Goal: Information Seeking & Learning: Learn about a topic

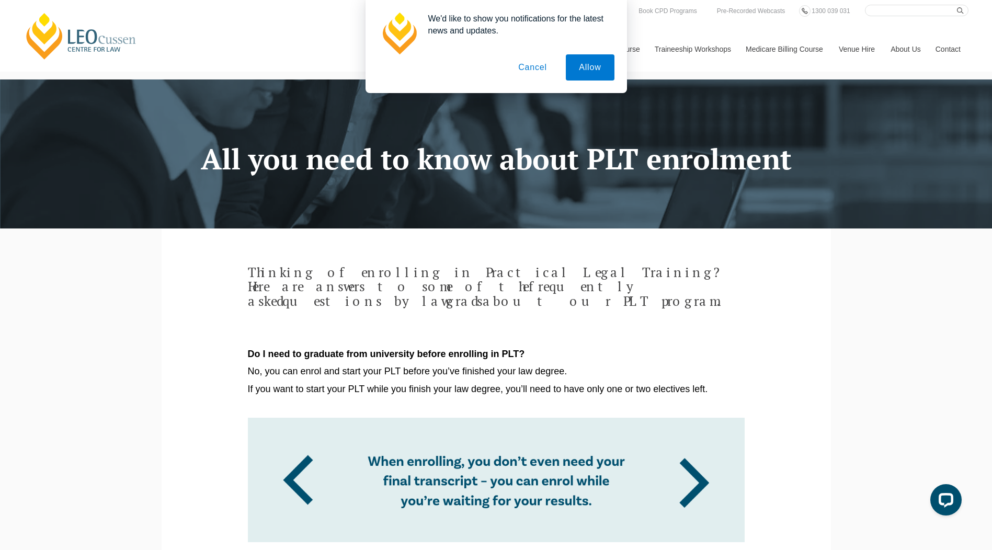
click at [529, 68] on button "Cancel" at bounding box center [532, 67] width 55 height 26
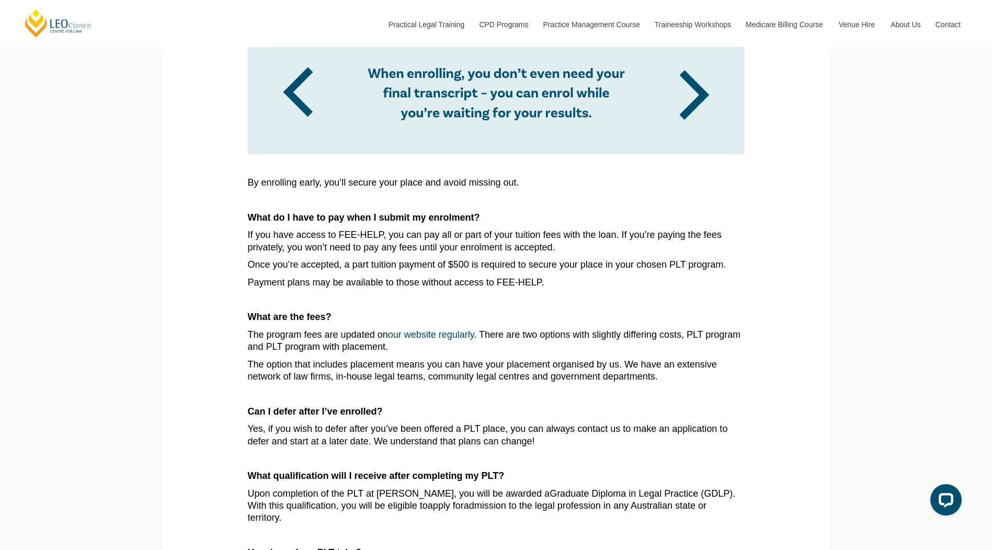
scroll to position [419, 0]
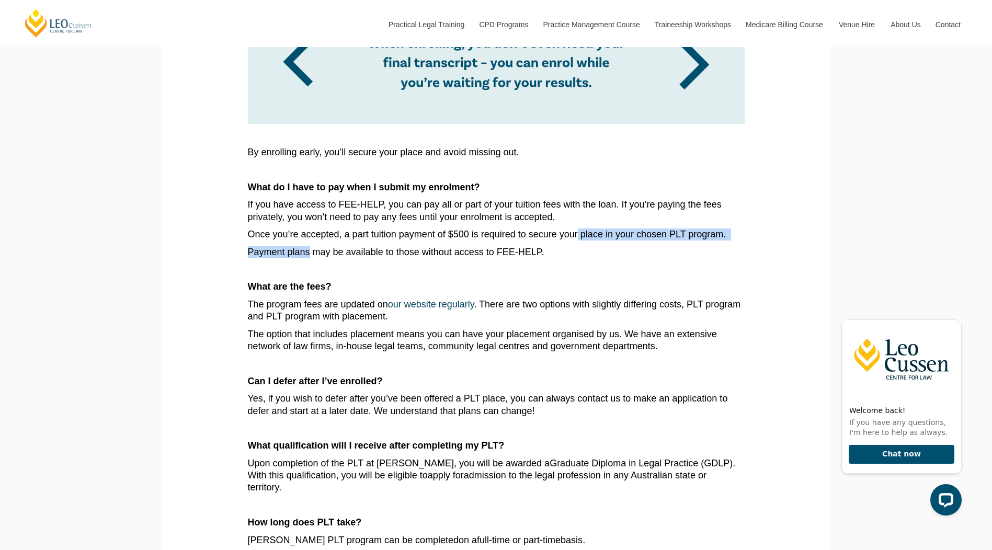
drag, startPoint x: 309, startPoint y: 228, endPoint x: 572, endPoint y: 228, distance: 263.7
click at [574, 226] on article "Thinking of enrolling in Practical Legal Training? Here are answers to some of …" at bounding box center [496, 379] width 497 height 1065
drag, startPoint x: 572, startPoint y: 228, endPoint x: 471, endPoint y: 287, distance: 117.0
click at [471, 299] on span "our website regularly" at bounding box center [431, 304] width 86 height 10
click at [435, 299] on span "our website regularly" at bounding box center [431, 304] width 86 height 10
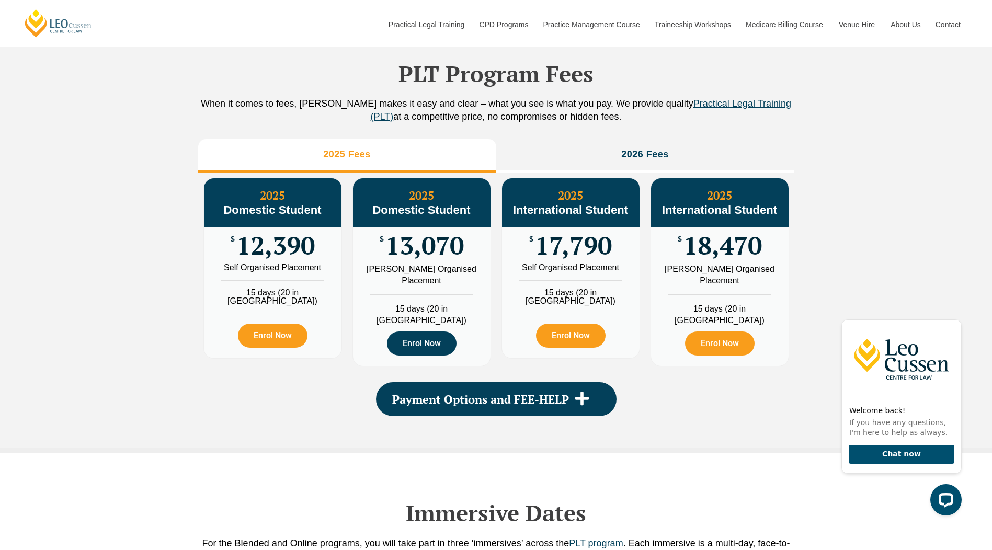
scroll to position [1151, 0]
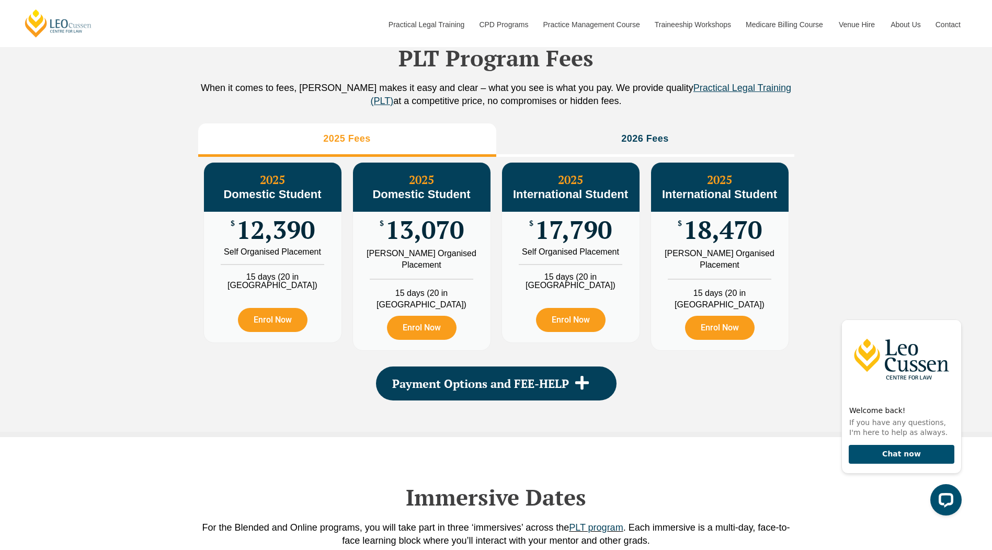
click at [170, 263] on div "PLT Program Fees When it comes to fees, Leo Cussen makes it easy and clear – wh…" at bounding box center [496, 212] width 992 height 450
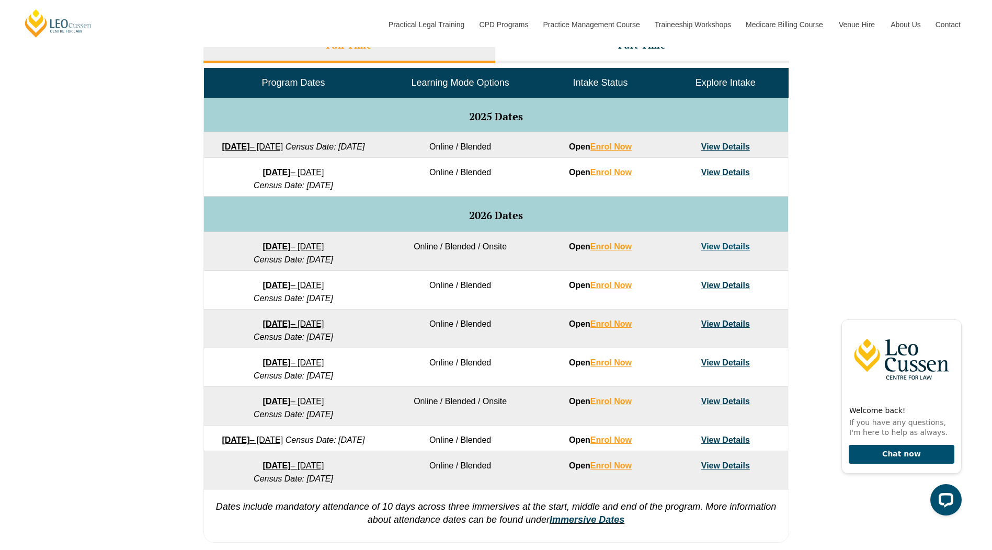
scroll to position [628, 0]
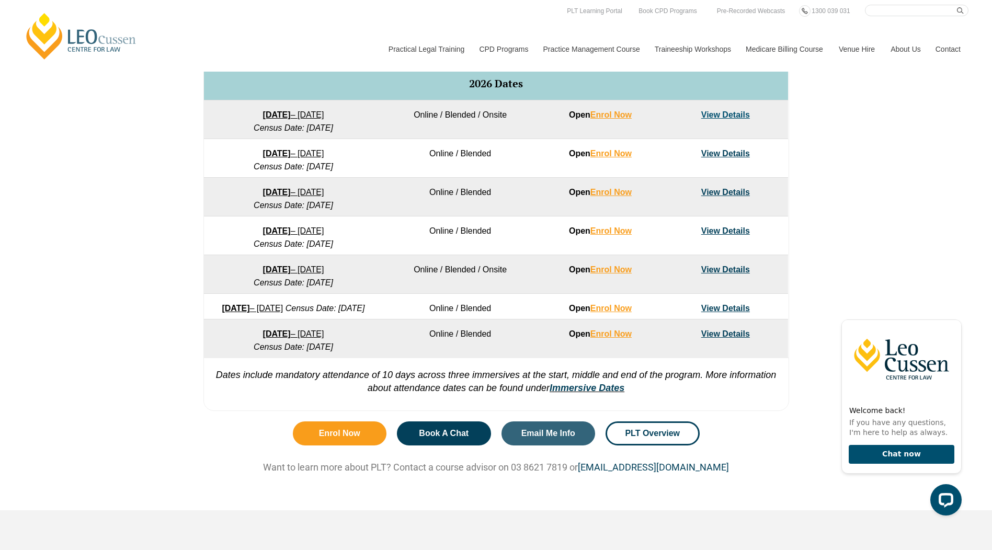
click at [889, 242] on div "VIC ACT WA QLD SA NSW PLT Program Dates in Victoria Full Time Part Time Program…" at bounding box center [496, 113] width 992 height 607
